Goal: Transaction & Acquisition: Purchase product/service

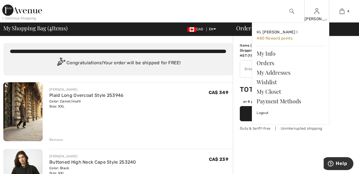
click at [318, 13] on img at bounding box center [316, 11] width 5 height 7
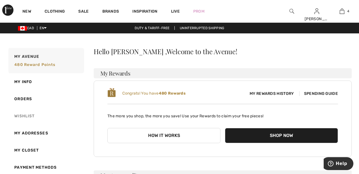
click at [27, 119] on link "Wishlist" at bounding box center [45, 115] width 77 height 17
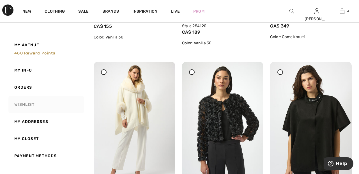
scroll to position [216, 0]
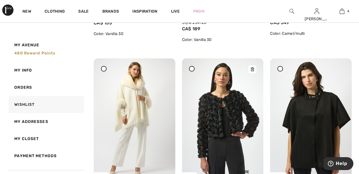
click at [239, 111] on img at bounding box center [223, 119] width 82 height 122
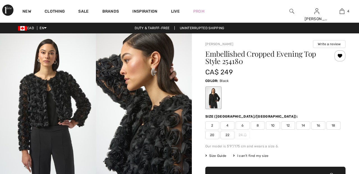
click at [230, 131] on span "22" at bounding box center [227, 135] width 14 height 8
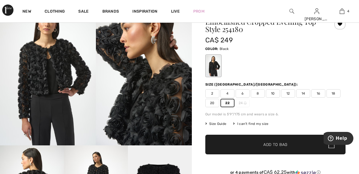
click at [270, 145] on span "Add to Bag" at bounding box center [275, 144] width 24 height 6
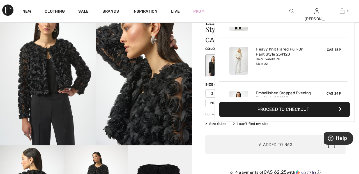
scroll to position [148, 0]
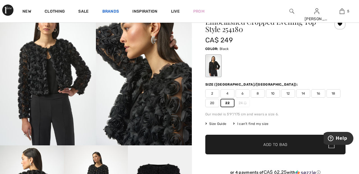
click at [109, 10] on link "Brands" at bounding box center [110, 12] width 17 height 6
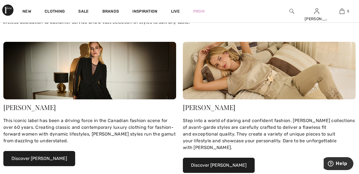
scroll to position [101, 0]
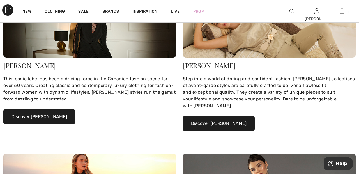
click at [58, 117] on button "Discover Joseph Ribkoff" at bounding box center [39, 116] width 72 height 15
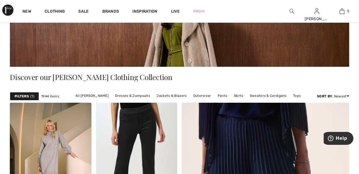
scroll to position [80, 0]
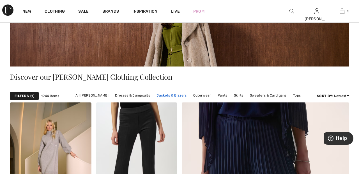
click at [175, 97] on link "Jackets & Blazers" at bounding box center [172, 95] width 36 height 7
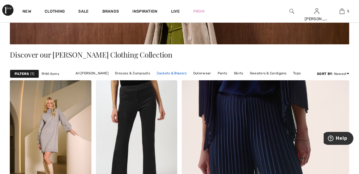
scroll to position [106, 0]
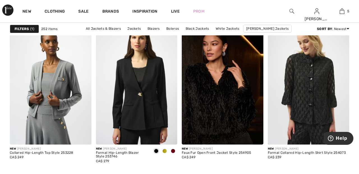
scroll to position [1040, 0]
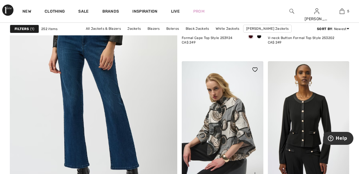
click at [231, 119] on img at bounding box center [223, 122] width 82 height 122
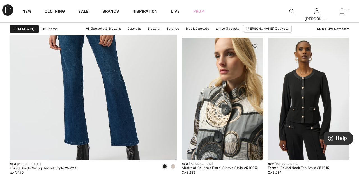
scroll to position [1392, 0]
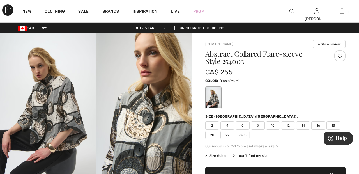
click at [231, 131] on span "22" at bounding box center [227, 135] width 14 height 8
click at [213, 132] on span "20" at bounding box center [212, 135] width 14 height 8
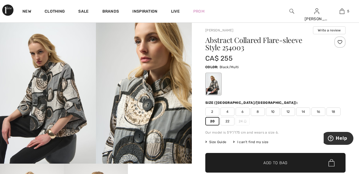
scroll to position [13, 0]
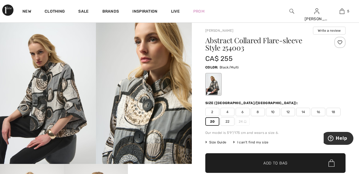
click at [260, 164] on span "✔ Added to Bag" at bounding box center [267, 163] width 34 height 6
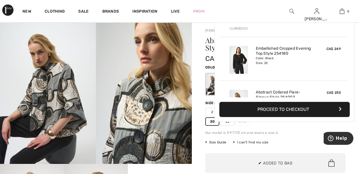
scroll to position [192, 0]
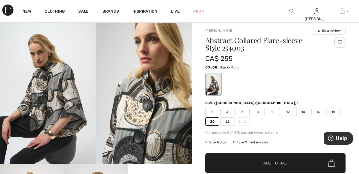
click at [339, 41] on div at bounding box center [339, 42] width 11 height 11
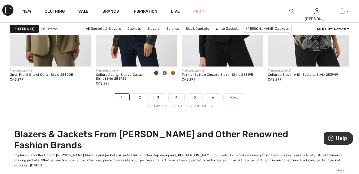
click at [240, 96] on link "Next" at bounding box center [233, 97] width 21 height 7
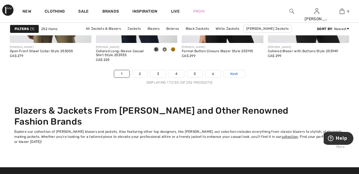
scroll to position [2334, 0]
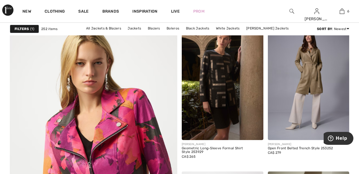
scroll to position [1256, 0]
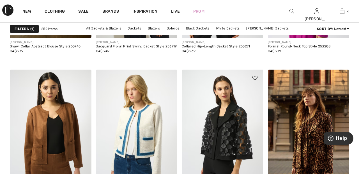
click at [235, 125] on img at bounding box center [223, 130] width 82 height 122
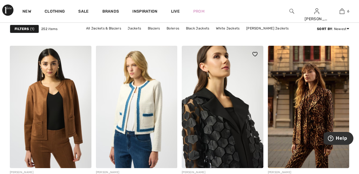
scroll to position [1691, 0]
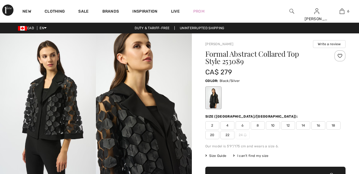
click at [340, 54] on div at bounding box center [339, 55] width 11 height 11
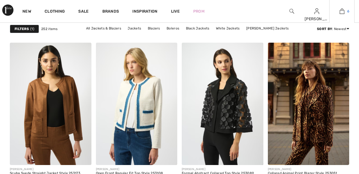
click at [343, 12] on img at bounding box center [341, 11] width 5 height 7
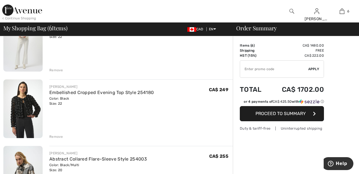
scroll to position [268, 0]
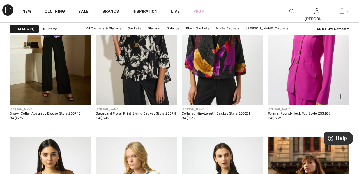
click at [294, 82] on img at bounding box center [309, 44] width 82 height 122
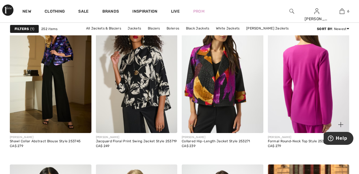
scroll to position [1550, 0]
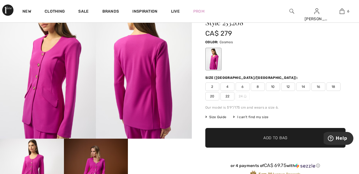
scroll to position [38, 0]
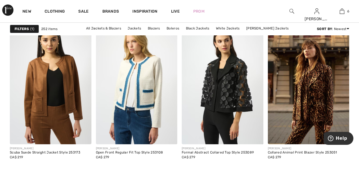
scroll to position [1712, 0]
click at [231, 85] on img at bounding box center [223, 83] width 82 height 122
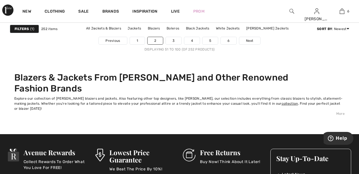
scroll to position [2364, 0]
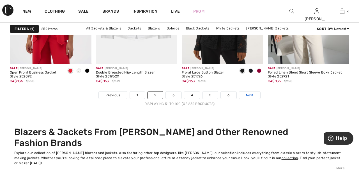
click at [255, 95] on link "Next" at bounding box center [249, 94] width 21 height 7
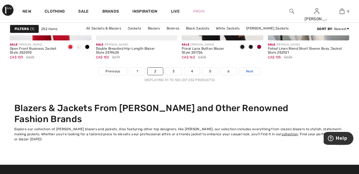
scroll to position [2337, 0]
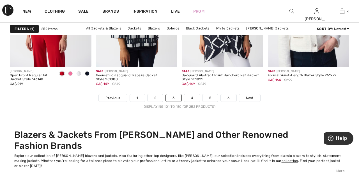
scroll to position [2308, 0]
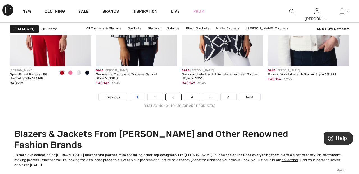
click at [137, 97] on link "1" at bounding box center [137, 96] width 15 height 7
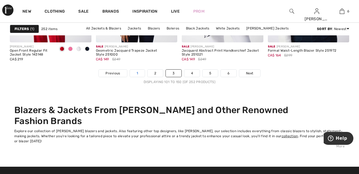
scroll to position [2335, 0]
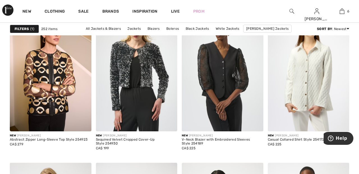
scroll to position [379, 0]
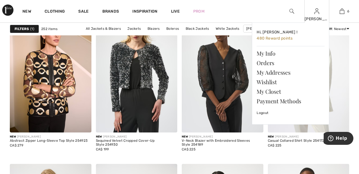
click at [316, 14] on img at bounding box center [316, 11] width 5 height 7
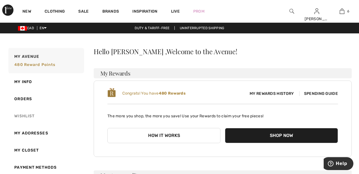
click at [27, 114] on link "Wishlist" at bounding box center [45, 115] width 77 height 17
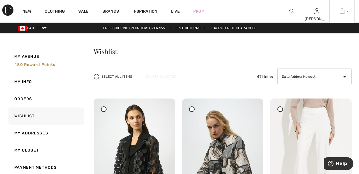
click at [343, 13] on img at bounding box center [341, 11] width 5 height 7
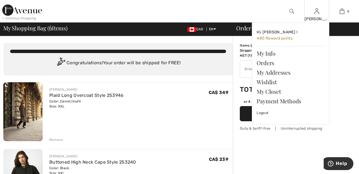
click at [316, 13] on img at bounding box center [316, 11] width 5 height 7
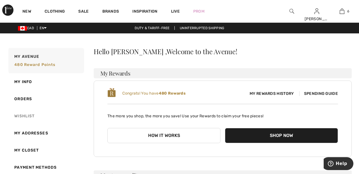
click at [35, 115] on link "Wishlist" at bounding box center [45, 115] width 77 height 17
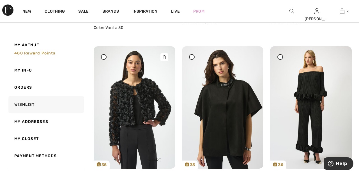
click at [149, 101] on img at bounding box center [135, 107] width 82 height 122
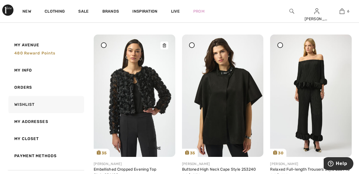
scroll to position [431, 0]
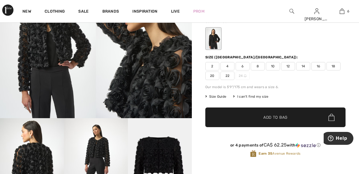
scroll to position [59, 0]
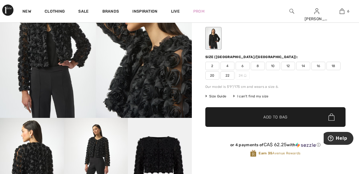
click at [229, 76] on span "22" at bounding box center [227, 75] width 14 height 8
click at [254, 115] on span "✔ Added to Bag" at bounding box center [267, 117] width 34 height 6
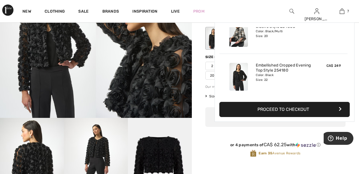
scroll to position [236, 0]
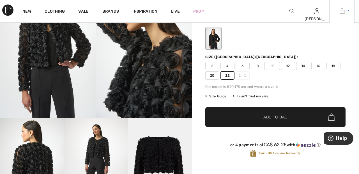
click at [345, 13] on link "7" at bounding box center [341, 11] width 25 height 7
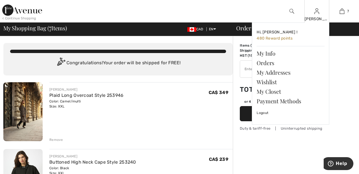
click at [317, 13] on img at bounding box center [316, 11] width 5 height 7
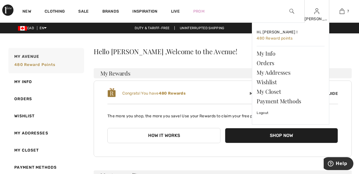
click at [317, 13] on img at bounding box center [316, 11] width 5 height 7
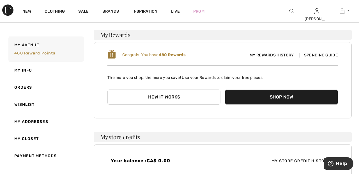
scroll to position [44, 0]
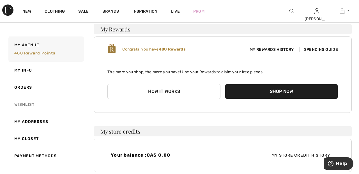
click at [35, 103] on link "Wishlist" at bounding box center [45, 104] width 77 height 17
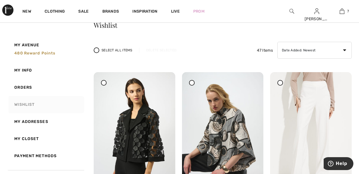
scroll to position [0, 0]
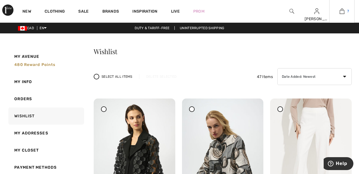
click at [342, 13] on img at bounding box center [341, 11] width 5 height 7
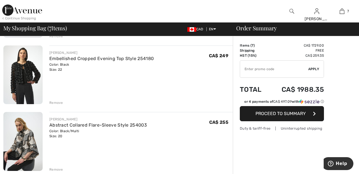
scroll to position [303, 0]
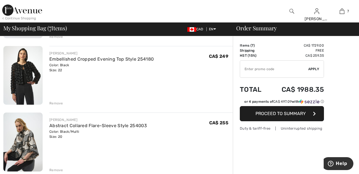
click at [57, 102] on div "Remove" at bounding box center [56, 103] width 14 height 5
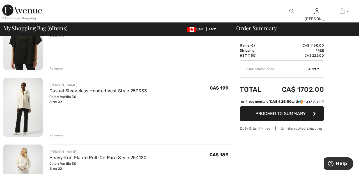
scroll to position [0, 0]
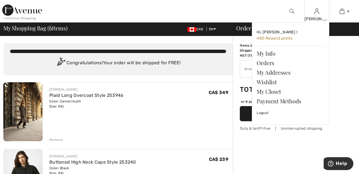
click at [317, 13] on img at bounding box center [316, 11] width 5 height 7
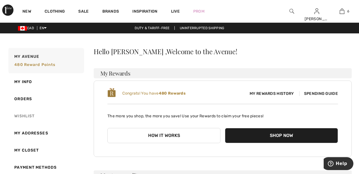
click at [32, 115] on link "Wishlist" at bounding box center [45, 115] width 77 height 17
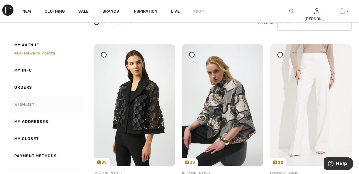
scroll to position [55, 0]
click at [146, 101] on img at bounding box center [135, 105] width 82 height 122
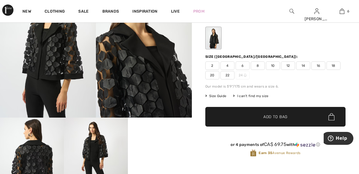
scroll to position [60, 0]
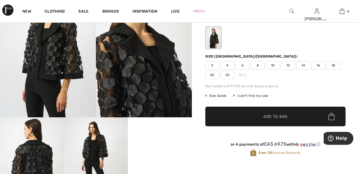
click at [231, 73] on span "22" at bounding box center [227, 75] width 14 height 8
click at [259, 114] on span "✔ Added to Bag" at bounding box center [267, 116] width 34 height 6
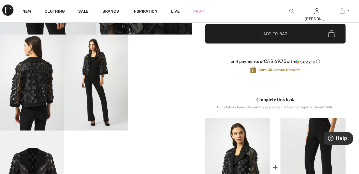
scroll to position [142, 0]
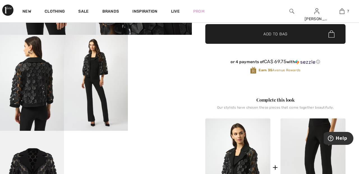
click at [159, 67] on video "Your browser does not support the video tag." at bounding box center [160, 51] width 64 height 32
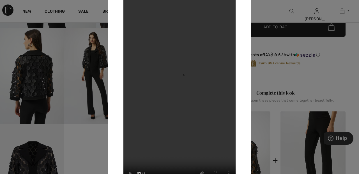
scroll to position [149, 0]
click at [39, 158] on div at bounding box center [179, 87] width 359 height 174
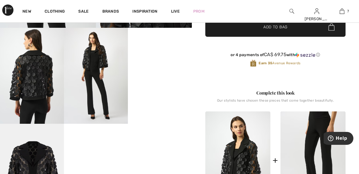
click at [166, 60] on video "Your browser does not support the video tag." at bounding box center [160, 44] width 64 height 32
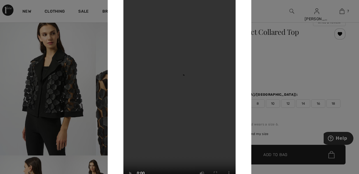
scroll to position [0, 0]
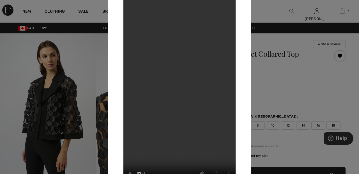
click at [342, 54] on div at bounding box center [179, 87] width 359 height 174
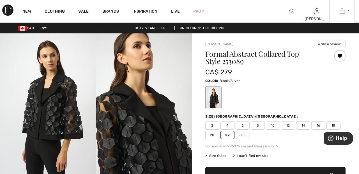
click at [341, 12] on img at bounding box center [341, 11] width 5 height 7
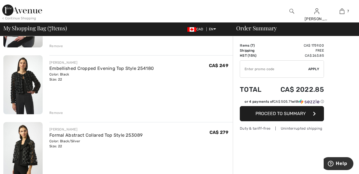
scroll to position [375, 0]
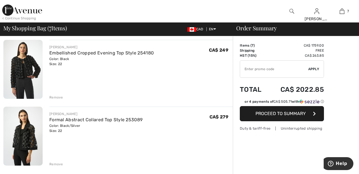
click at [58, 165] on div "Remove" at bounding box center [56, 163] width 14 height 5
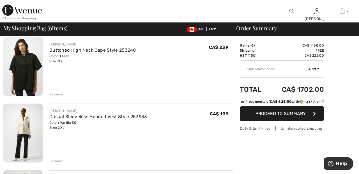
scroll to position [0, 0]
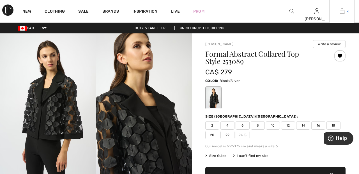
click at [343, 12] on img at bounding box center [341, 11] width 5 height 7
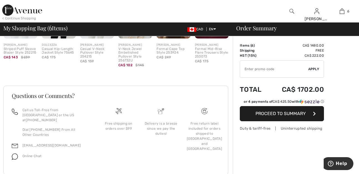
scroll to position [528, 0]
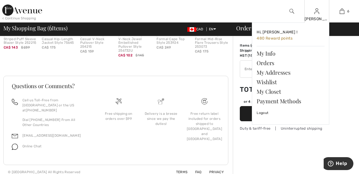
click at [316, 14] on img at bounding box center [316, 11] width 5 height 7
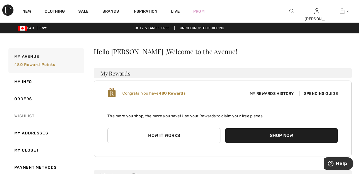
click at [26, 116] on link "Wishlist" at bounding box center [45, 115] width 77 height 17
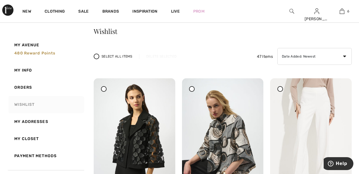
scroll to position [14, 0]
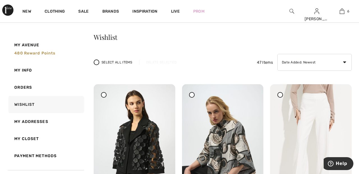
click at [103, 95] on icon at bounding box center [104, 94] width 2 height 2
click at [167, 62] on div "Delete Selected" at bounding box center [161, 62] width 44 height 5
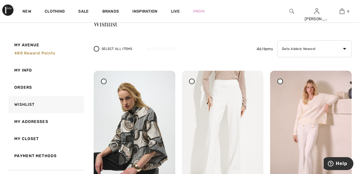
scroll to position [0, 0]
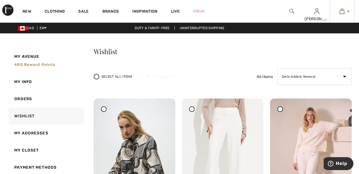
click at [344, 13] on link "6" at bounding box center [341, 11] width 25 height 7
